Goal: Transaction & Acquisition: Purchase product/service

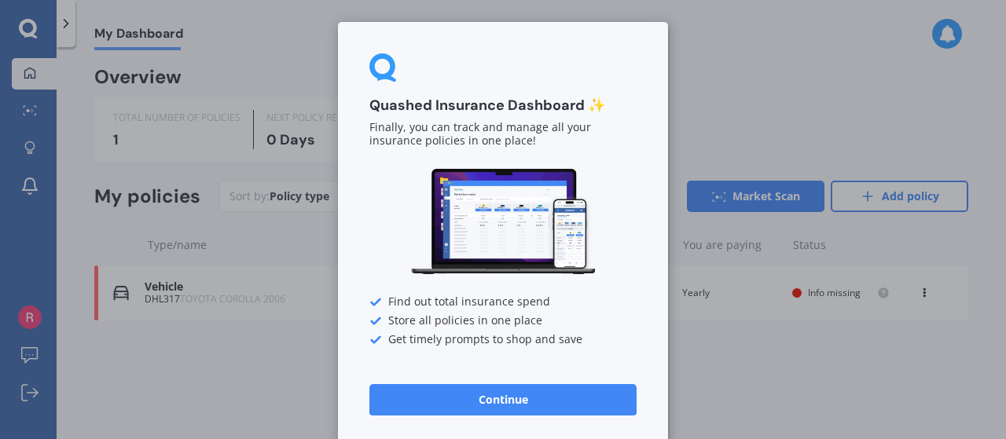
click at [533, 403] on button "Continue" at bounding box center [502, 399] width 267 height 31
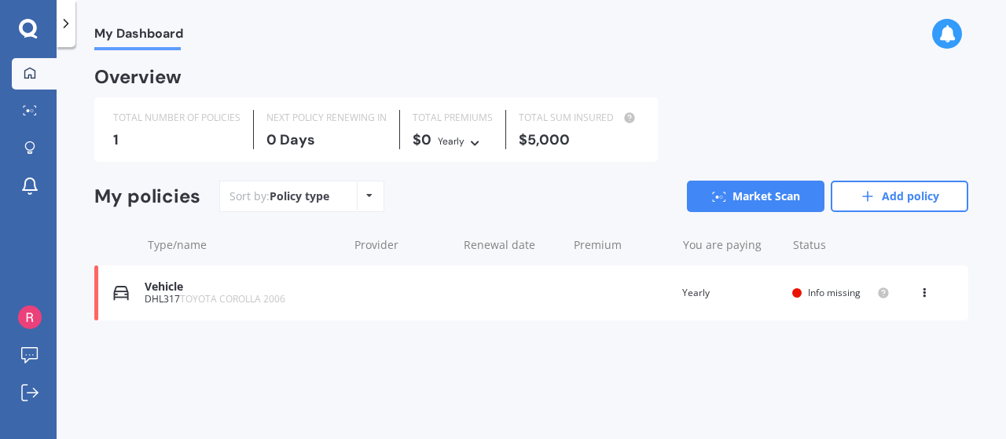
click at [277, 284] on div "Vehicle" at bounding box center [242, 287] width 195 height 13
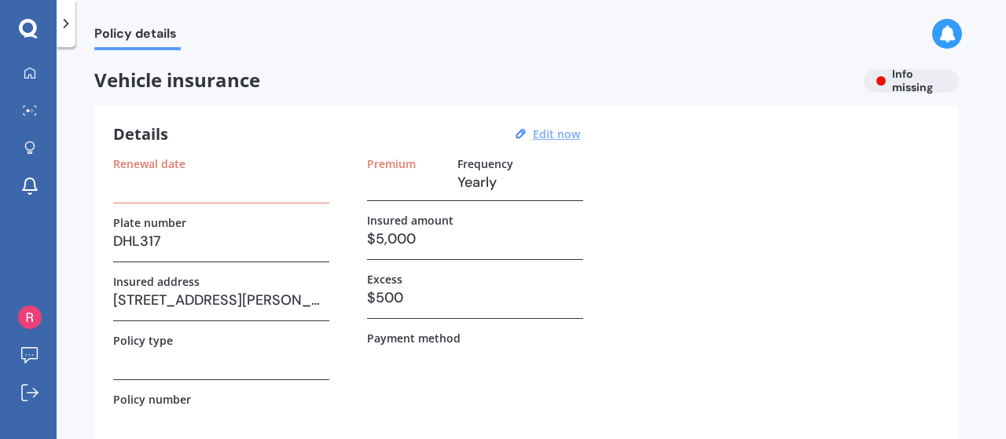
click at [551, 138] on u "Edit now" at bounding box center [556, 134] width 47 height 15
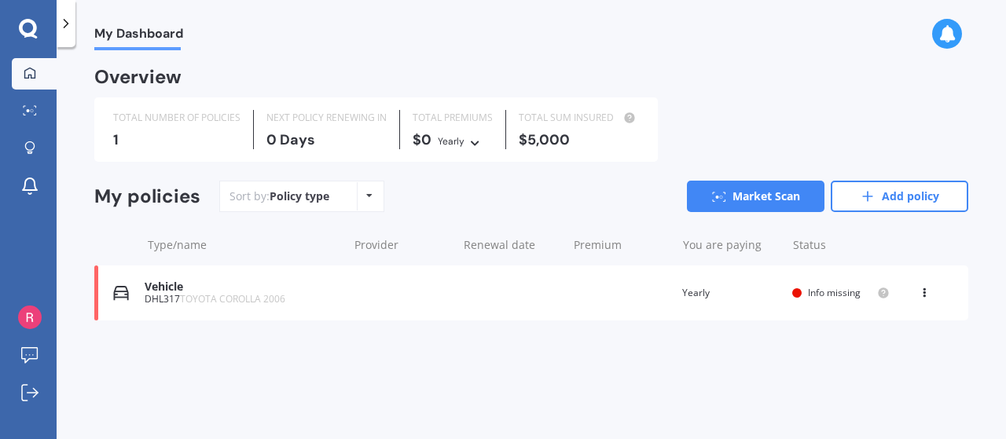
click at [930, 296] on div "View option View policy Delete" at bounding box center [926, 293] width 14 height 16
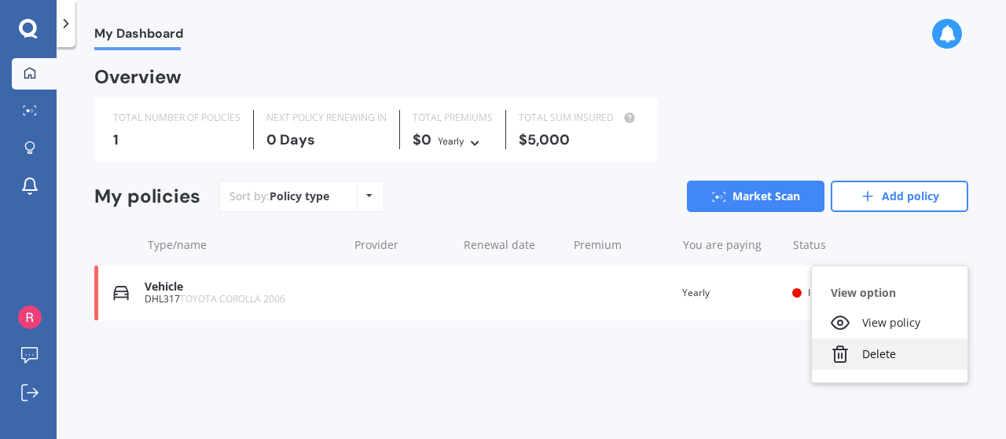
click at [877, 347] on div "Delete" at bounding box center [890, 354] width 156 height 31
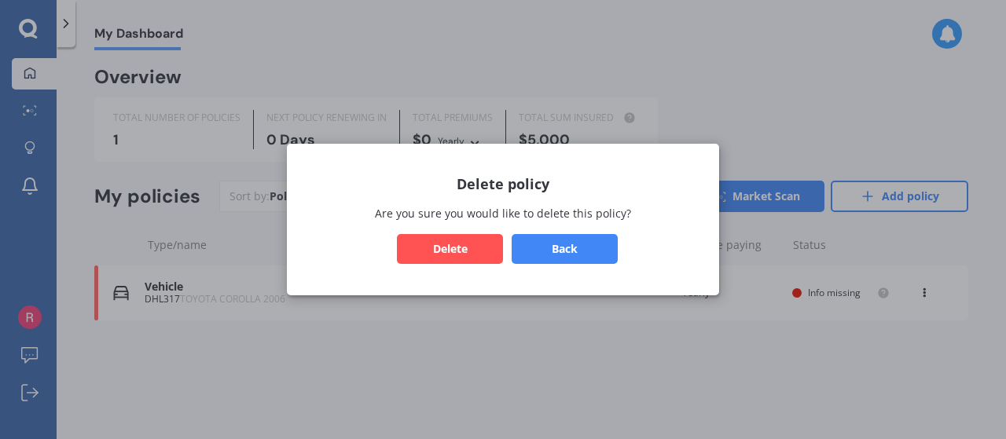
click at [461, 246] on button "Delete" at bounding box center [450, 249] width 106 height 30
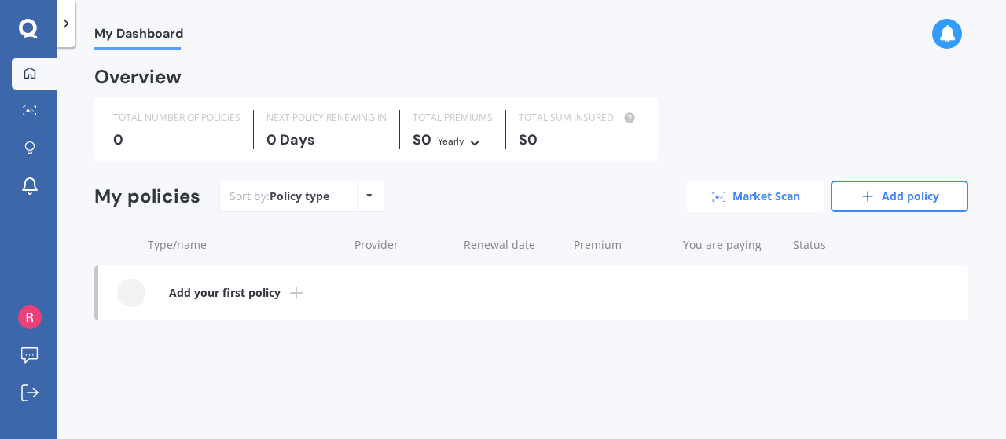
click at [761, 203] on link "Market Scan" at bounding box center [756, 196] width 138 height 31
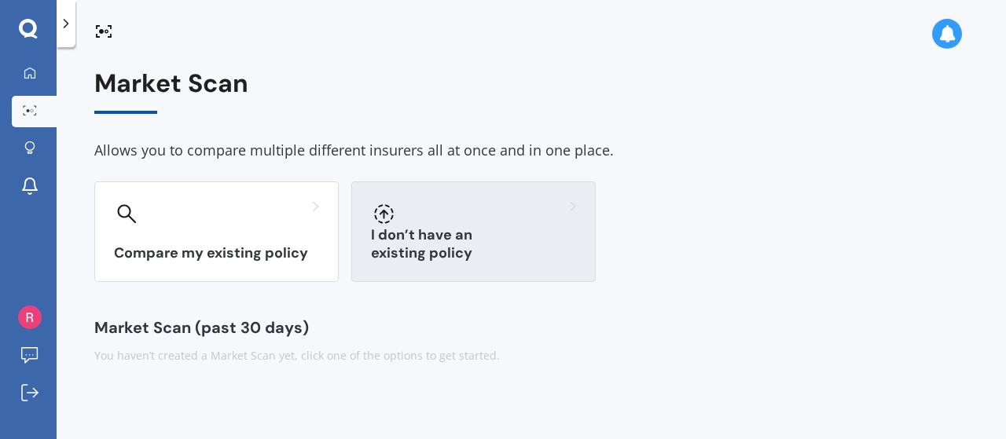
click at [466, 243] on div "I don’t have an existing policy" at bounding box center [473, 232] width 244 height 101
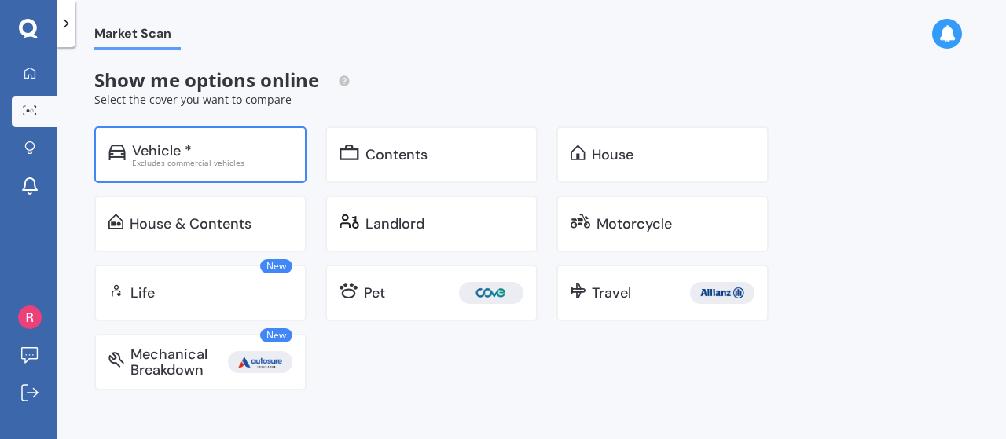
click at [255, 159] on div "Excludes commercial vehicles" at bounding box center [212, 163] width 160 height 8
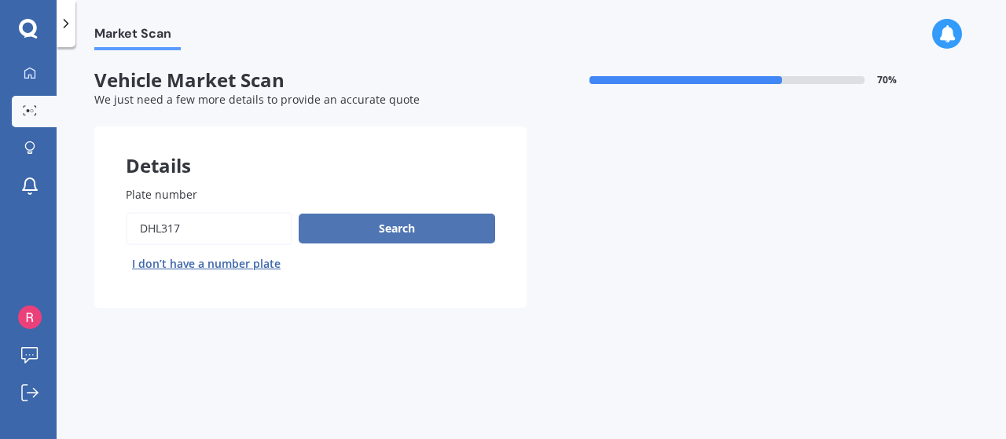
click at [379, 237] on button "Search" at bounding box center [397, 229] width 196 height 30
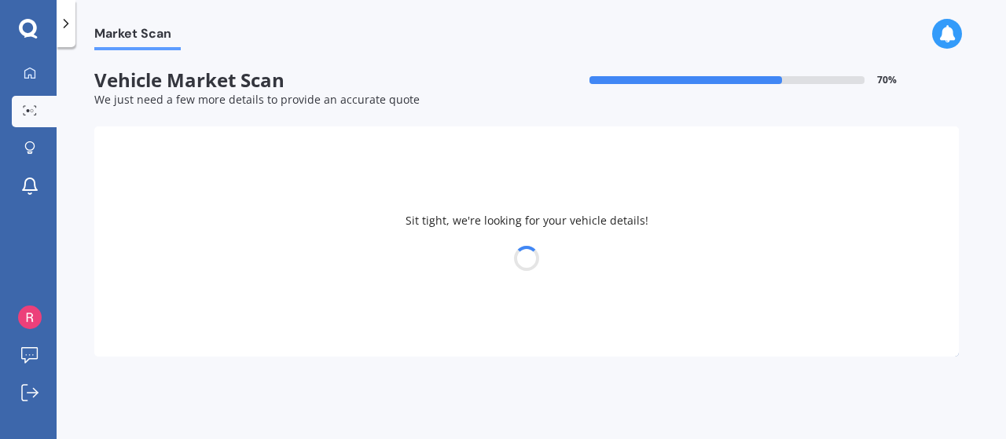
select select "TOYOTA"
select select "COROLLA"
select select "16"
select select "11"
select select "2004"
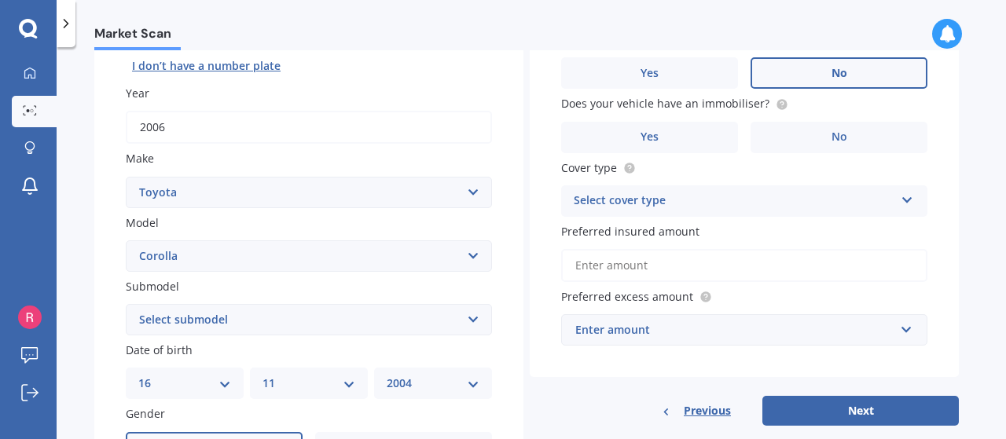
scroll to position [198, 0]
click at [255, 318] on select "Select submodel (All other) Axio Diesel [PERSON_NAME] 2WD [PERSON_NAME] 4WD FXG…" at bounding box center [309, 319] width 366 height 31
select select "GLX 1.8"
click at [126, 305] on select "Select submodel (All other) Axio Diesel [PERSON_NAME] 2WD [PERSON_NAME] 4WD FXG…" at bounding box center [309, 319] width 366 height 31
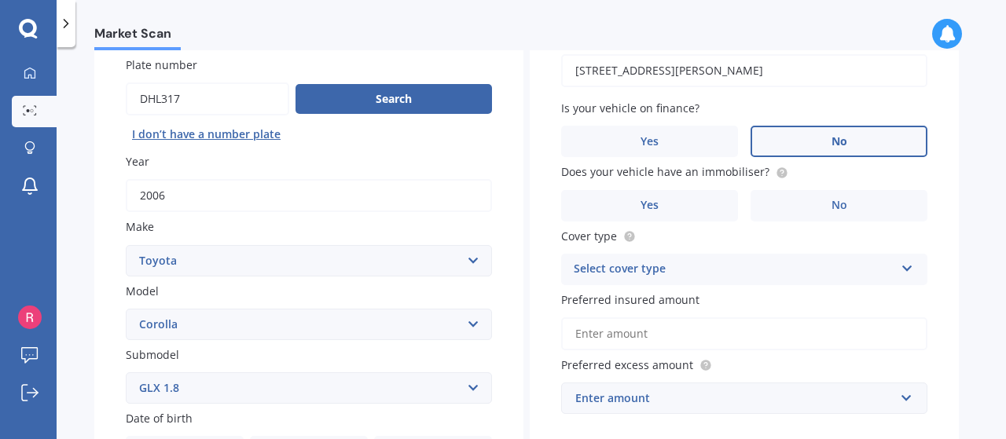
scroll to position [151, 0]
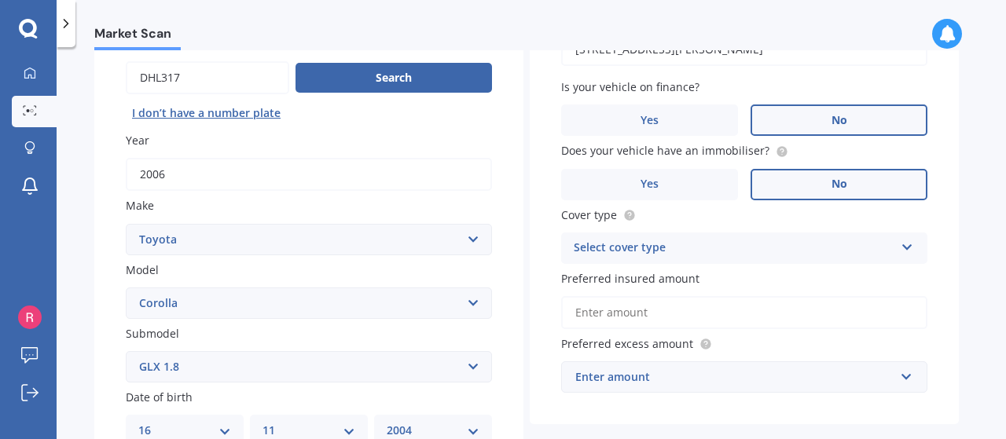
click at [816, 174] on label "No" at bounding box center [838, 184] width 177 height 31
click at [0, 0] on input "No" at bounding box center [0, 0] width 0 height 0
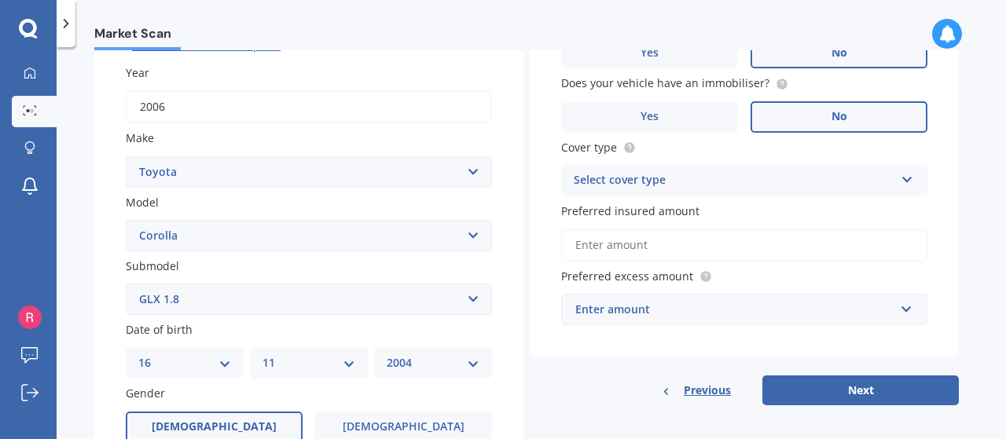
scroll to position [219, 0]
click at [649, 183] on div "Select cover type" at bounding box center [734, 180] width 321 height 19
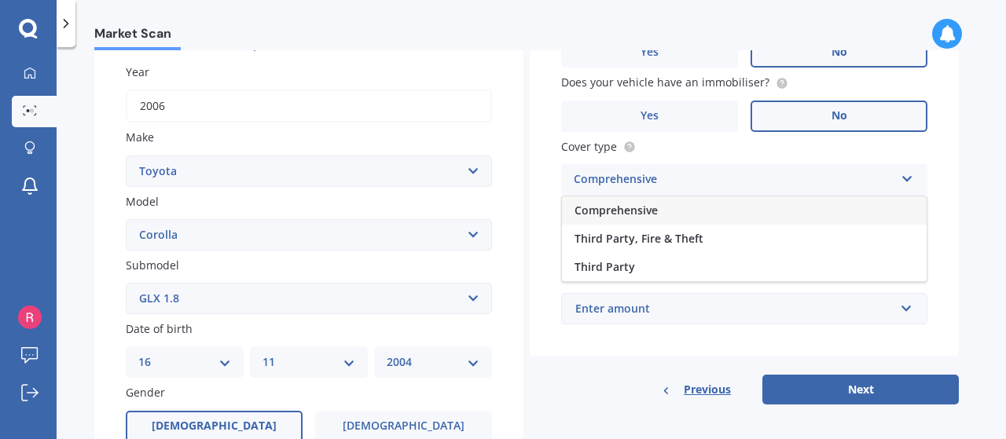
click at [632, 210] on span "Comprehensive" at bounding box center [615, 210] width 83 height 15
click at [665, 252] on input "Preferred insured amount" at bounding box center [744, 244] width 366 height 33
click at [599, 388] on div "Previous Next" at bounding box center [744, 390] width 429 height 30
click at [704, 273] on circle at bounding box center [705, 276] width 10 height 10
click at [710, 307] on div "Enter amount" at bounding box center [734, 308] width 319 height 17
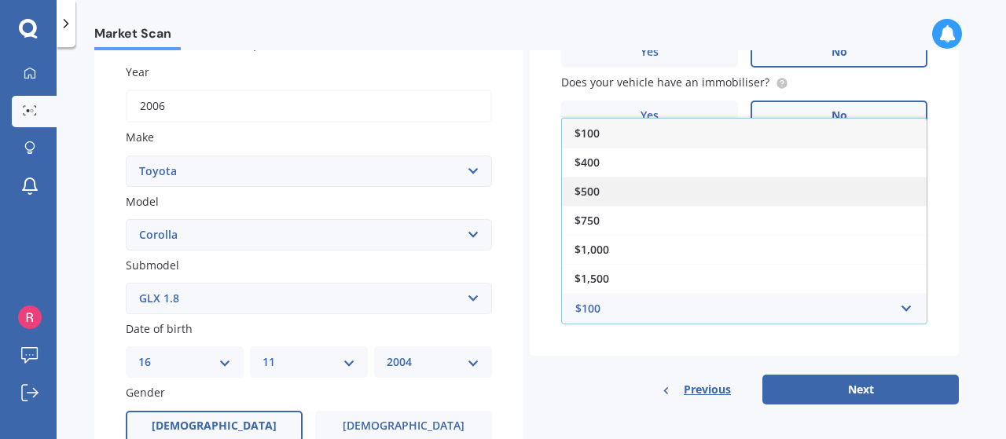
click at [622, 198] on div "$500" at bounding box center [744, 191] width 365 height 29
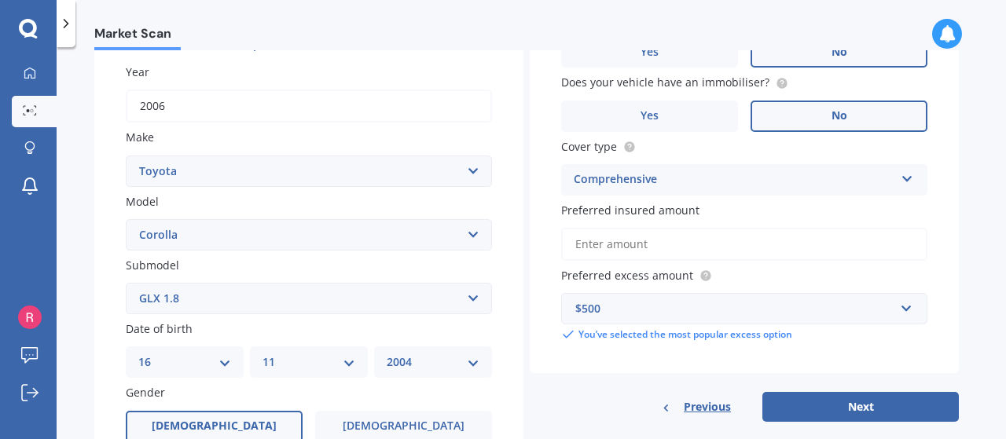
click at [647, 241] on input "Preferred insured amount" at bounding box center [744, 244] width 366 height 33
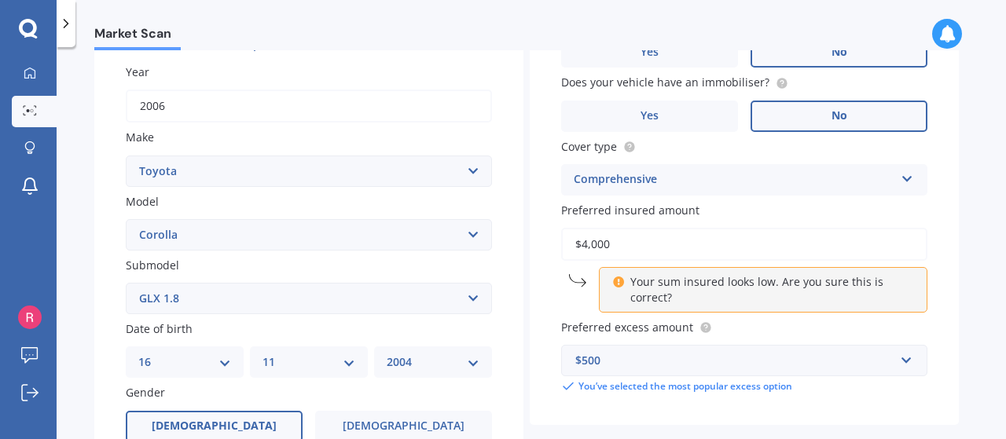
type input "$4,000"
click at [750, 326] on label "Preferred excess amount" at bounding box center [741, 327] width 360 height 17
click at [632, 246] on input "$4,000" at bounding box center [744, 244] width 366 height 33
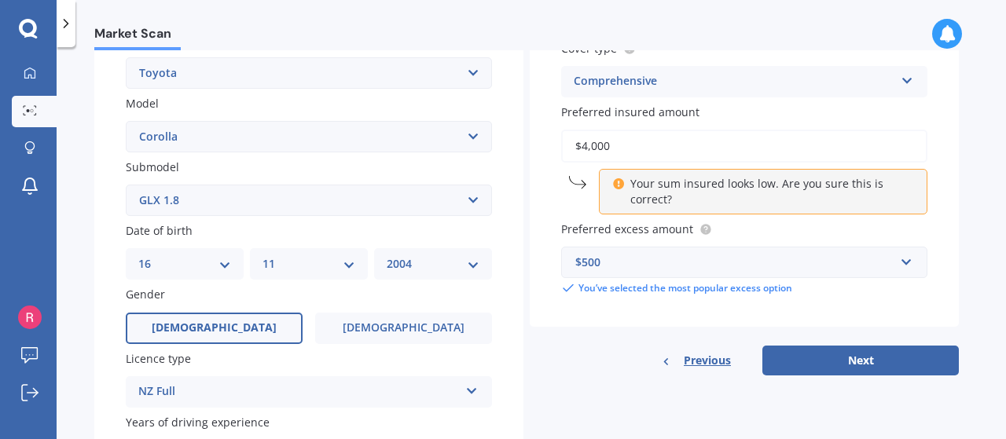
scroll to position [336, 0]
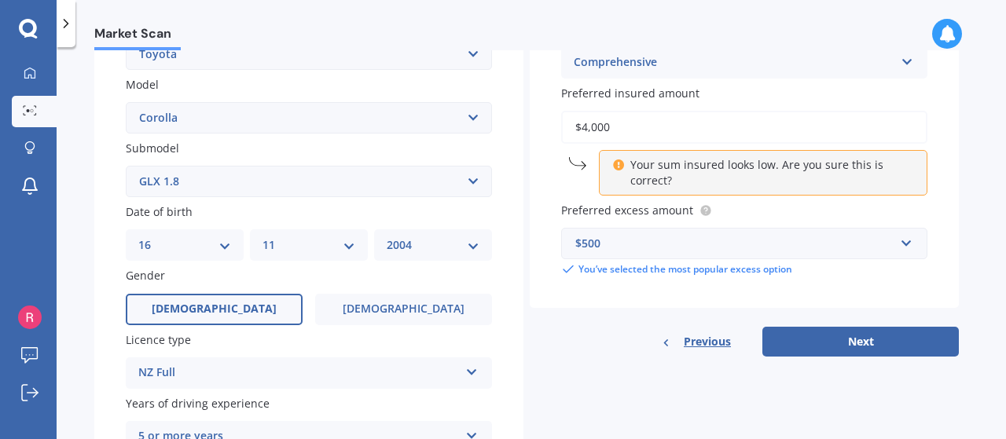
click at [589, 127] on input "$4,000" at bounding box center [744, 127] width 366 height 33
click at [904, 339] on button "Next" at bounding box center [860, 342] width 196 height 30
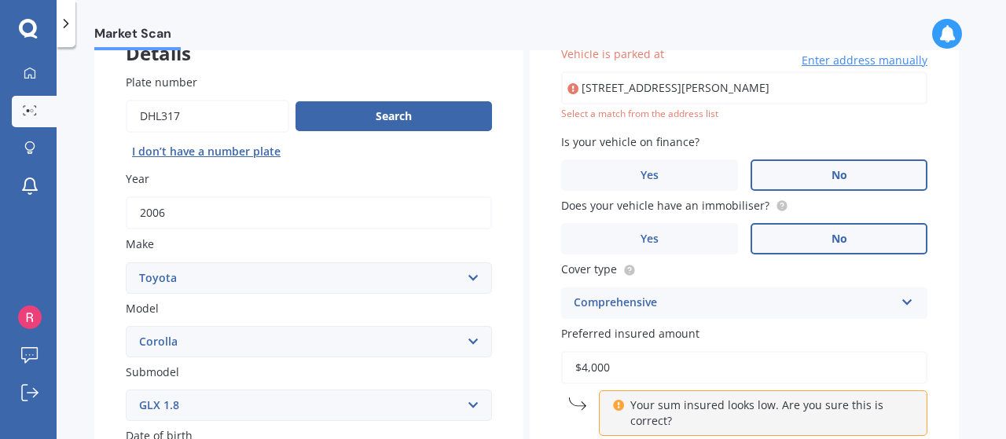
scroll to position [107, 0]
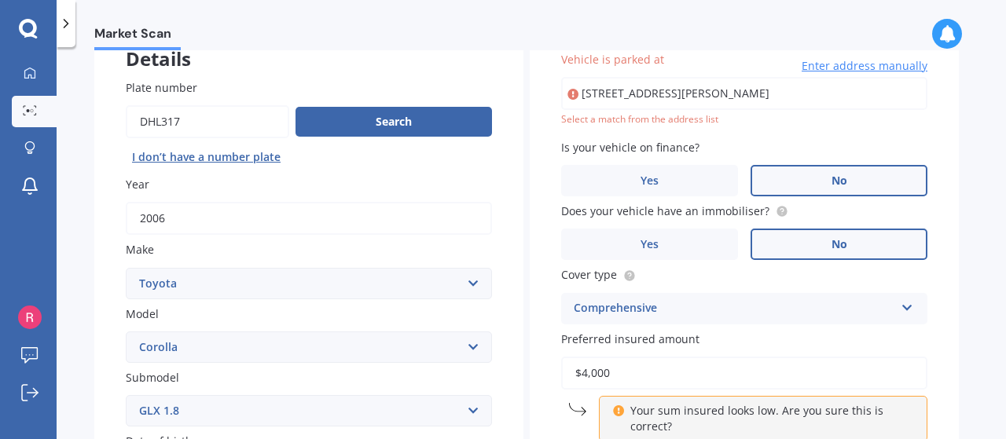
type input "[STREET_ADDRESS][PERSON_NAME]"
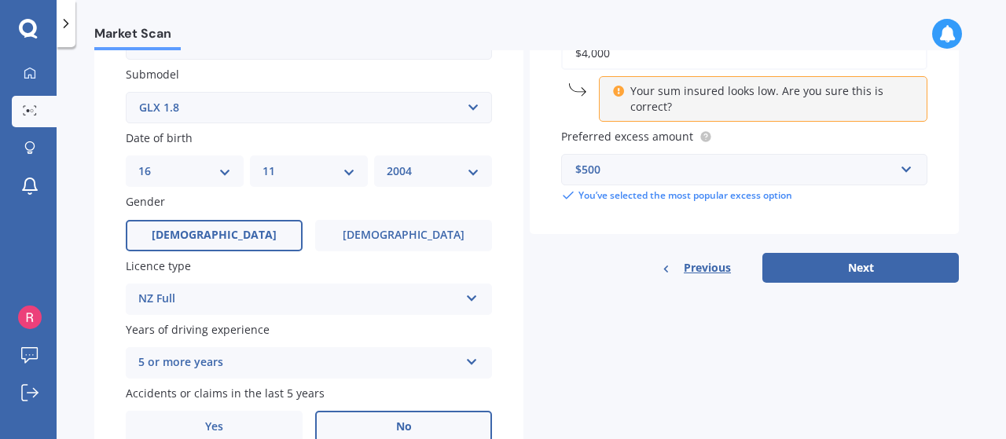
scroll to position [442, 0]
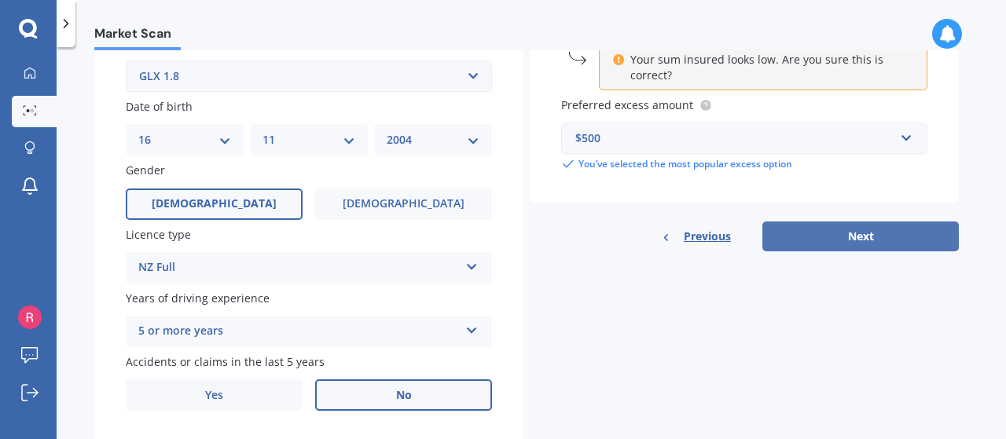
click at [831, 241] on button "Next" at bounding box center [860, 237] width 196 height 30
select select "16"
select select "11"
select select "2004"
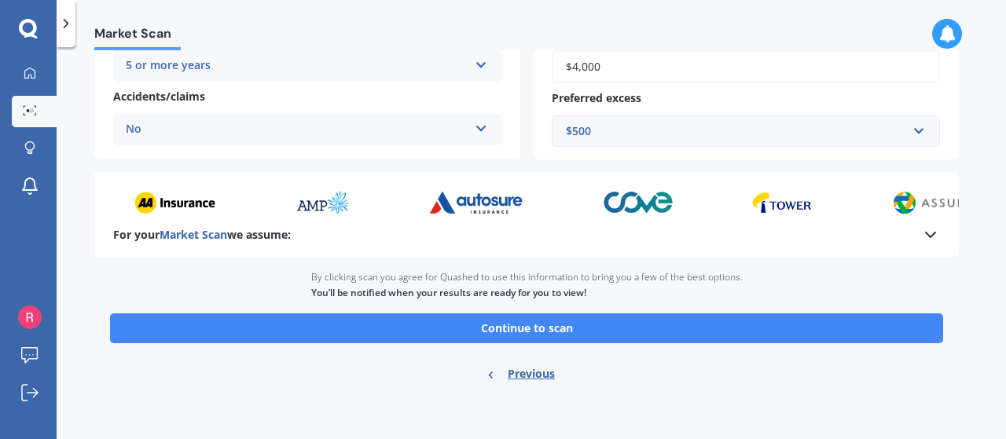
scroll to position [371, 0]
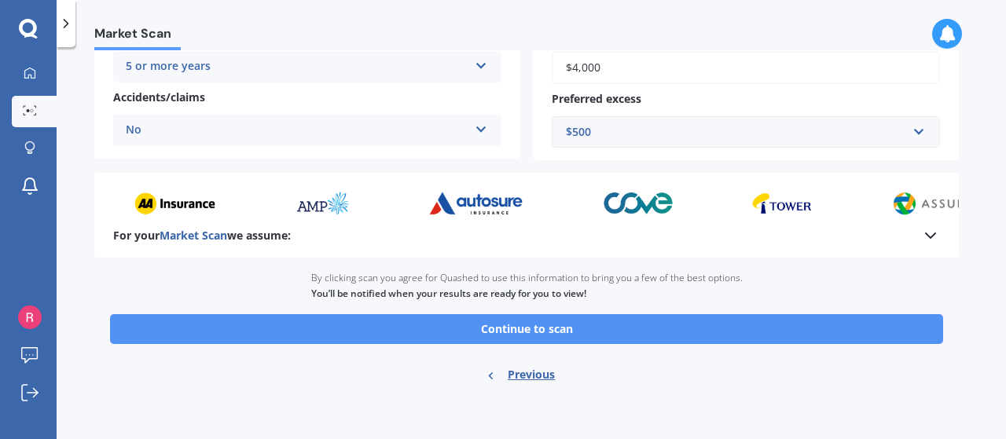
click at [566, 329] on button "Continue to scan" at bounding box center [526, 329] width 833 height 30
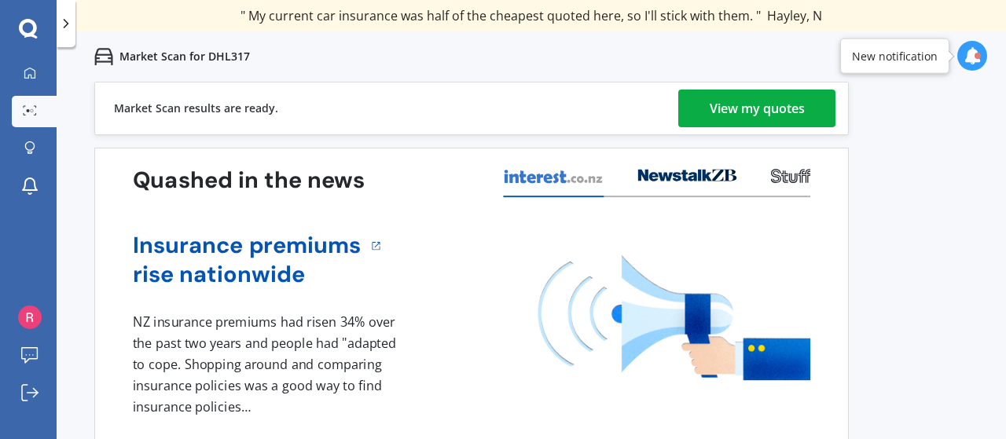
click at [707, 112] on link "View my quotes" at bounding box center [756, 109] width 157 height 38
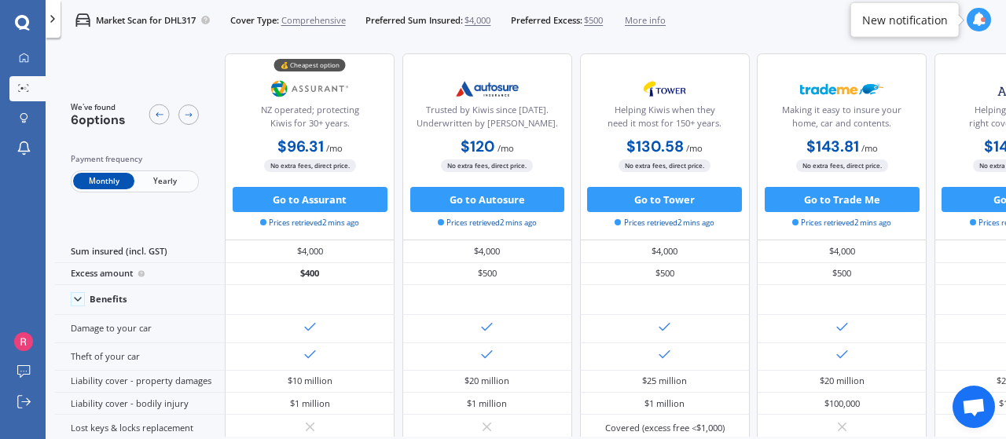
click at [170, 182] on span "Yearly" at bounding box center [164, 181] width 61 height 17
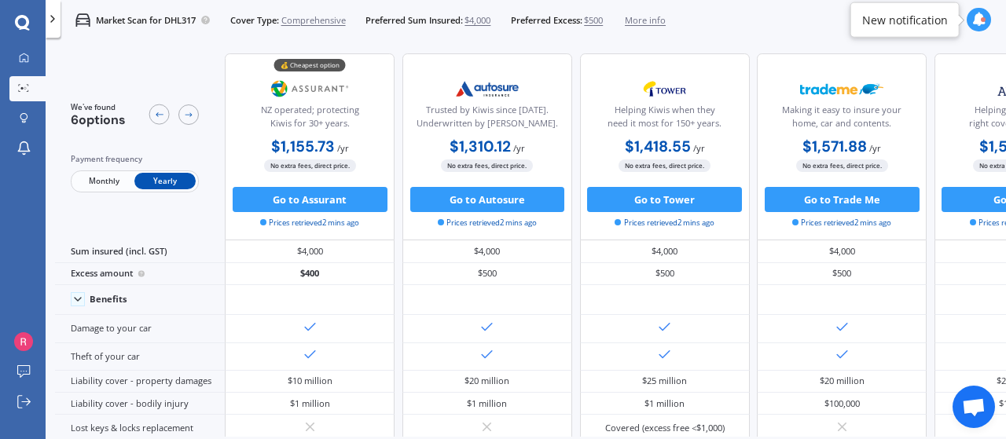
click at [112, 178] on span "Monthly" at bounding box center [103, 181] width 61 height 17
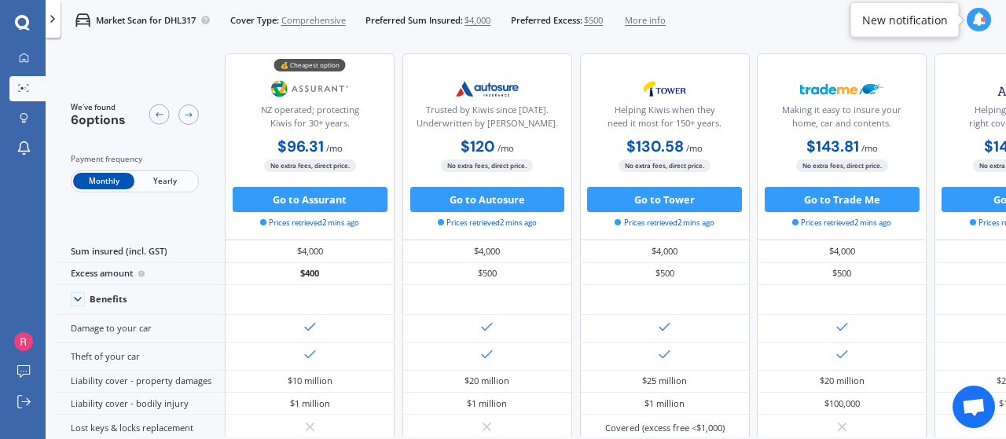
click at [174, 180] on span "Yearly" at bounding box center [164, 181] width 61 height 17
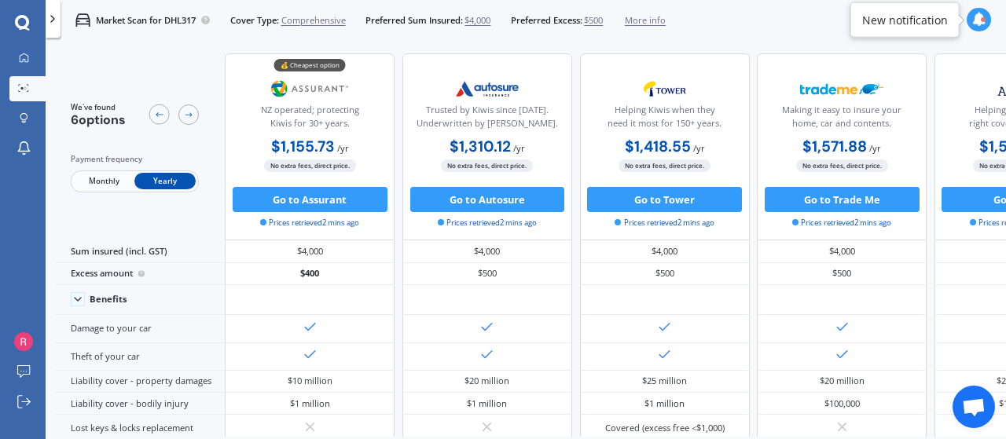
click at [102, 178] on span "Monthly" at bounding box center [103, 181] width 61 height 17
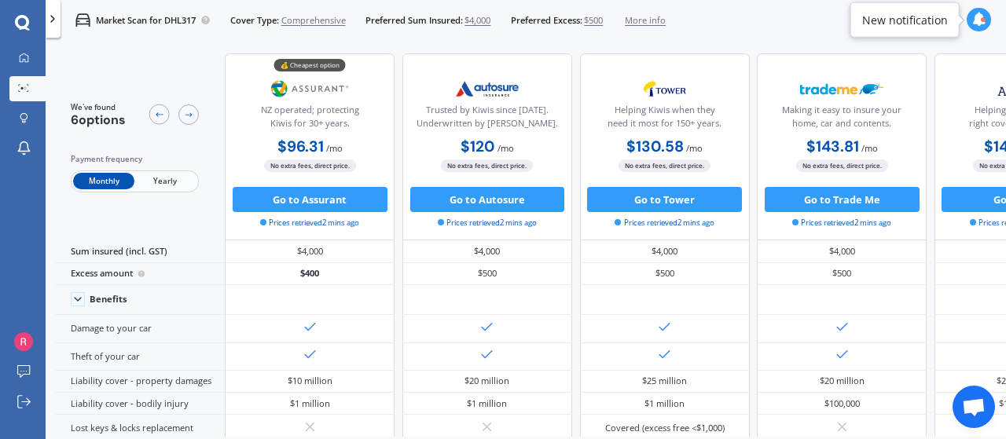
click at [473, 20] on span "$4,000" at bounding box center [477, 20] width 26 height 13
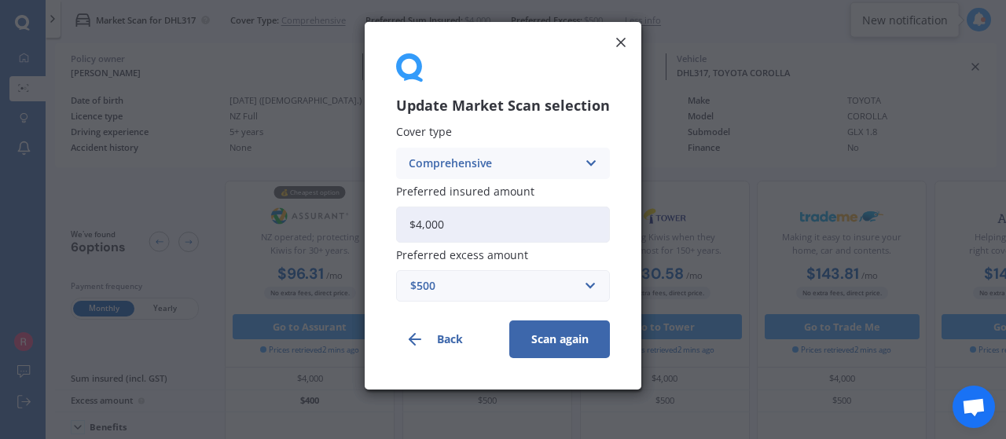
click at [475, 228] on input "$4,000" at bounding box center [503, 225] width 214 height 36
click at [423, 227] on input "$4,000" at bounding box center [503, 225] width 214 height 36
type input "$4,000"
click at [619, 42] on line at bounding box center [621, 43] width 8 height 8
